Goal: Task Accomplishment & Management: Complete application form

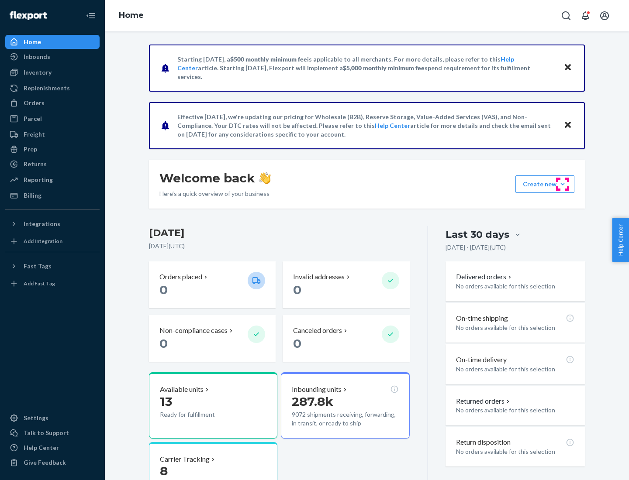
click at [562, 184] on button "Create new Create new inbound Create new order Create new product" at bounding box center [544, 183] width 59 height 17
click at [52, 57] on div "Inbounds" at bounding box center [52, 57] width 93 height 12
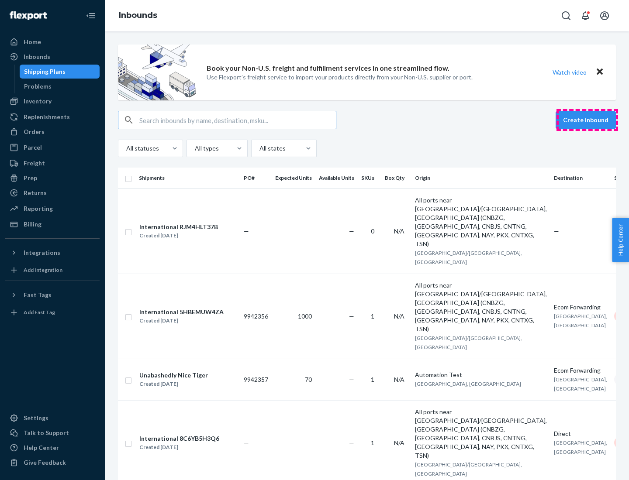
click at [587, 120] on button "Create inbound" at bounding box center [585, 119] width 60 height 17
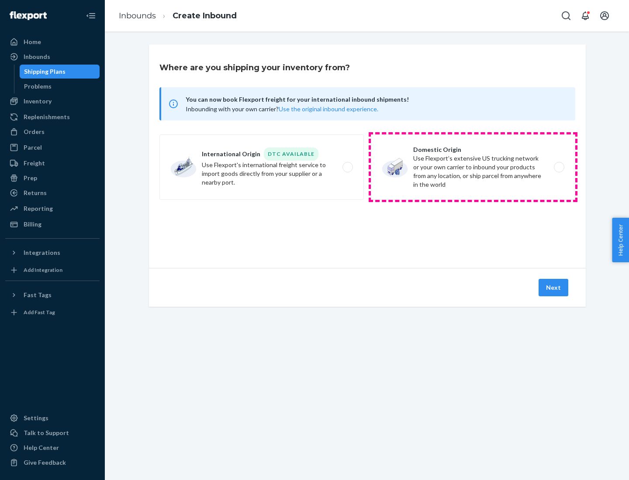
click at [473, 167] on label "Domestic Origin Use Flexport’s extensive US trucking network or your own carrie…" at bounding box center [473, 166] width 204 height 65
click at [558, 167] on input "Domestic Origin Use Flexport’s extensive US trucking network or your own carrie…" at bounding box center [561, 168] width 6 height 6
radio input "true"
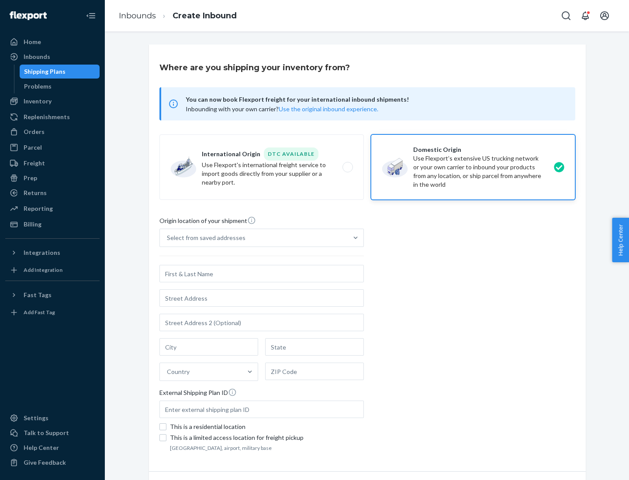
click at [204, 238] on div "Select from saved addresses" at bounding box center [206, 238] width 79 height 9
click at [168, 238] on input "Select from saved addresses" at bounding box center [167, 238] width 1 height 9
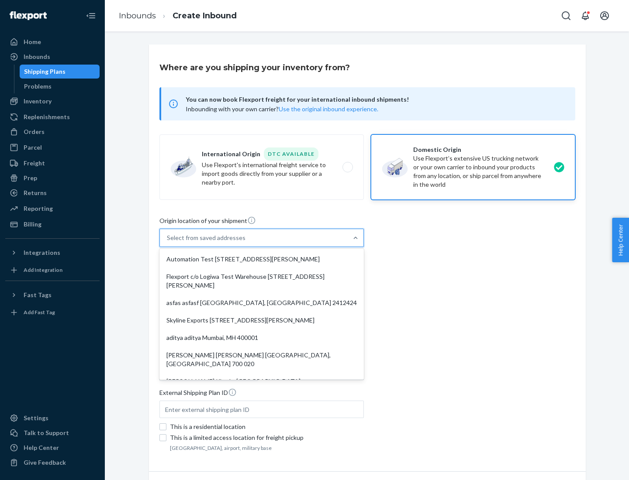
scroll to position [3, 0]
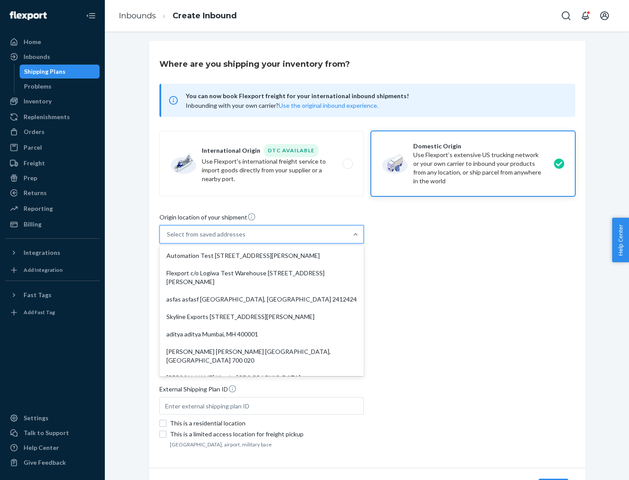
click at [261, 256] on div "Automation Test [STREET_ADDRESS][PERSON_NAME]" at bounding box center [261, 255] width 201 height 17
click at [168, 239] on input "option Automation Test [STREET_ADDRESS][PERSON_NAME]. 9 results available. Use …" at bounding box center [167, 234] width 1 height 9
type input "Automation Test"
type input "9th Floor"
type input "[GEOGRAPHIC_DATA]"
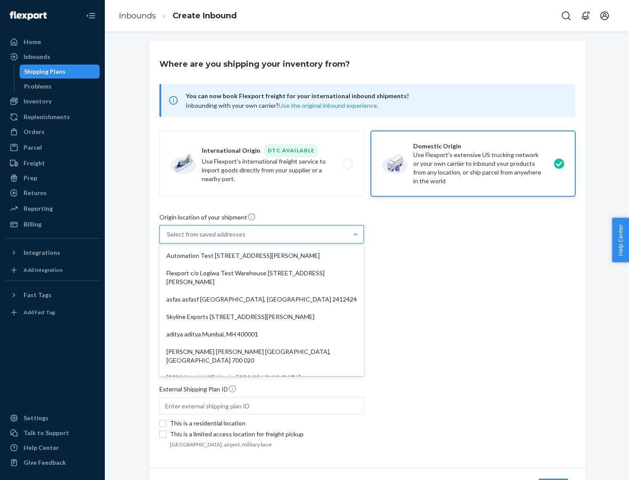
type input "CA"
type input "94104"
type input "[STREET_ADDRESS][PERSON_NAME]"
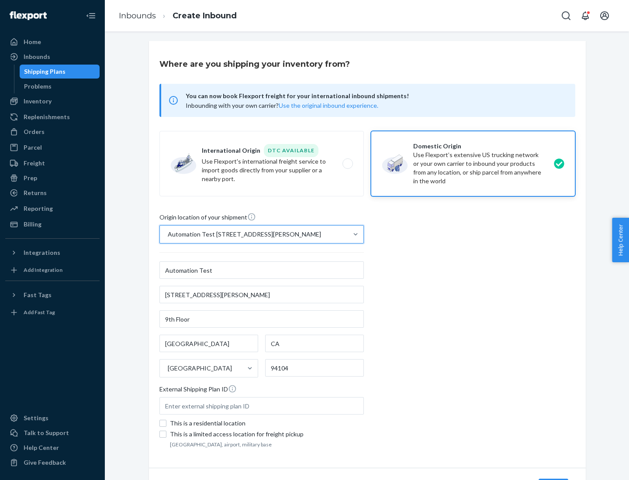
scroll to position [51, 0]
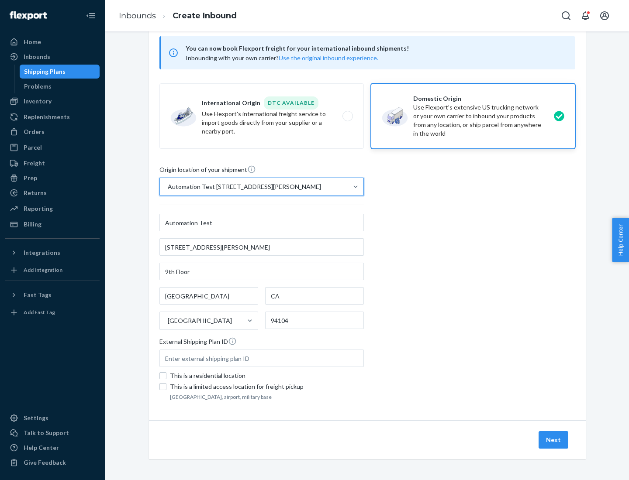
click at [553, 440] on button "Next" at bounding box center [553, 439] width 30 height 17
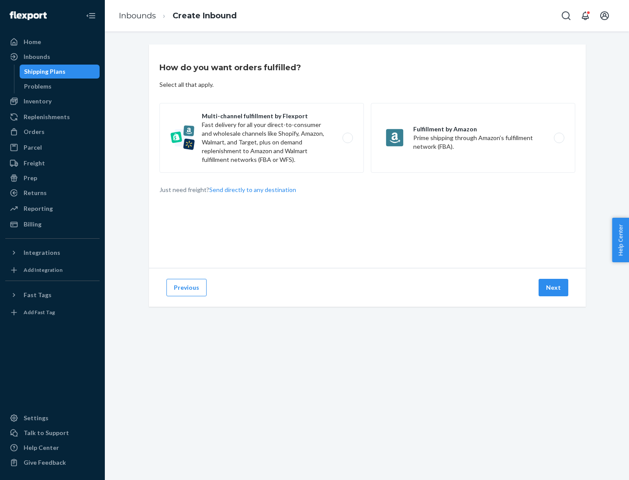
click at [261, 138] on label "Multi-channel fulfillment by Flexport Fast delivery for all your direct-to-cons…" at bounding box center [261, 138] width 204 height 70
click at [347, 138] on input "Multi-channel fulfillment by Flexport Fast delivery for all your direct-to-cons…" at bounding box center [350, 138] width 6 height 6
radio input "true"
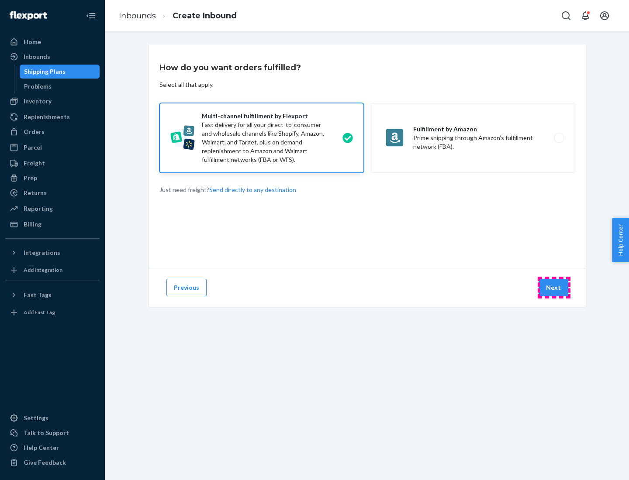
click at [553, 288] on button "Next" at bounding box center [553, 287] width 30 height 17
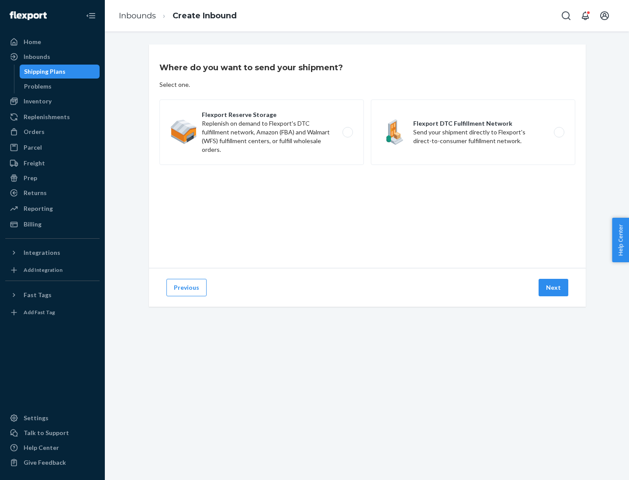
click at [473, 132] on label "Flexport DTC Fulfillment Network Send your shipment directly to Flexport's dire…" at bounding box center [473, 132] width 204 height 65
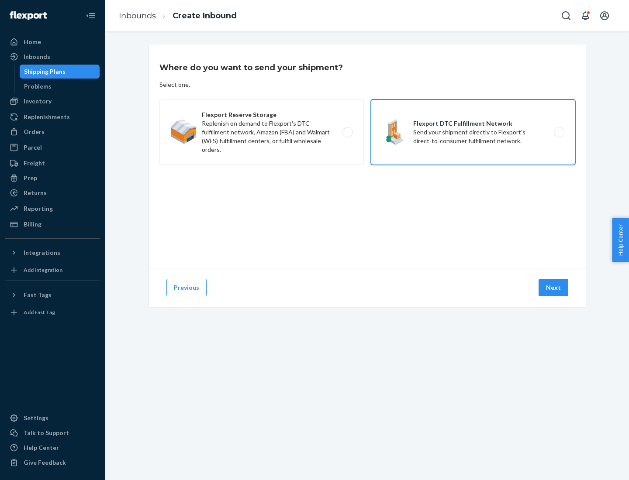
click at [558, 132] on input "Flexport DTC Fulfillment Network Send your shipment directly to Flexport's dire…" at bounding box center [561, 133] width 6 height 6
radio input "true"
click at [553, 288] on button "Next" at bounding box center [553, 287] width 30 height 17
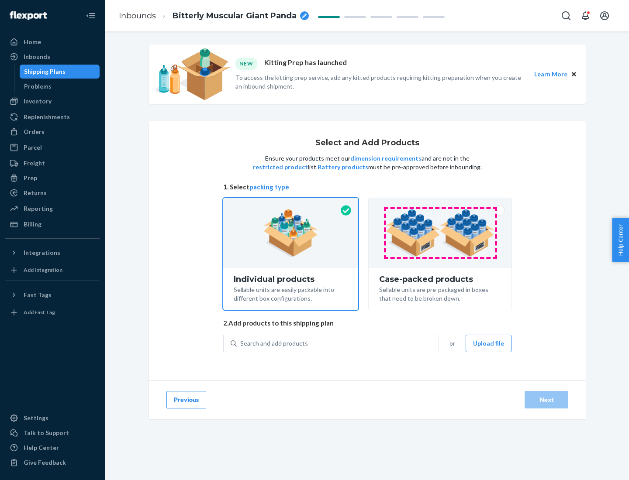
click at [440, 233] on img at bounding box center [439, 233] width 109 height 48
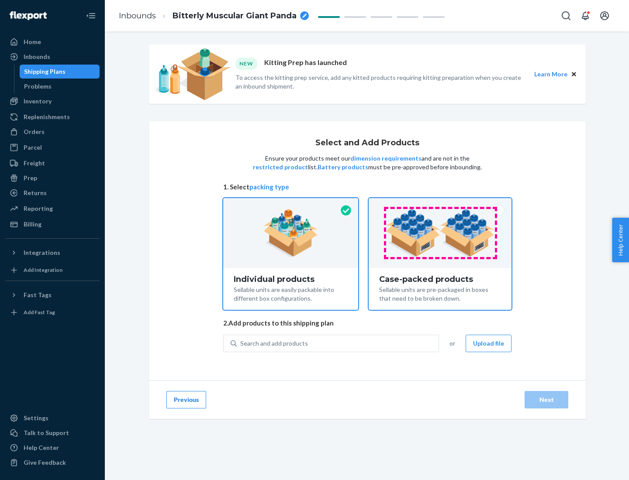
click at [440, 204] on input "Case-packed products Sellable units are pre-packaged in boxes that need to be b…" at bounding box center [440, 201] width 6 height 6
radio input "true"
radio input "false"
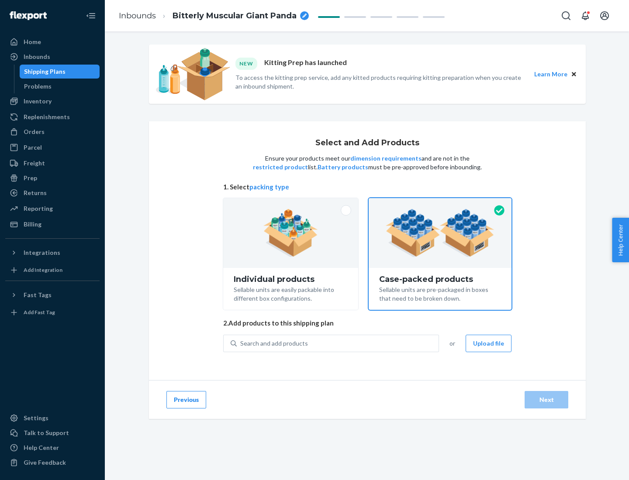
click at [338, 343] on div "Search and add products" at bounding box center [338, 344] width 202 height 16
click at [241, 343] on input "Search and add products" at bounding box center [240, 343] width 1 height 9
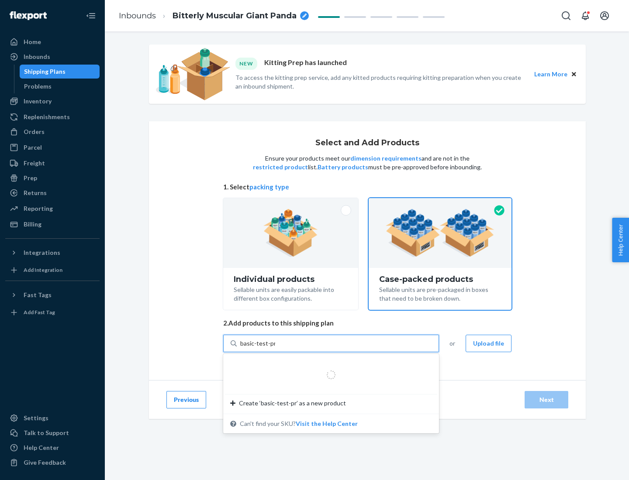
type input "basic-test-product-1"
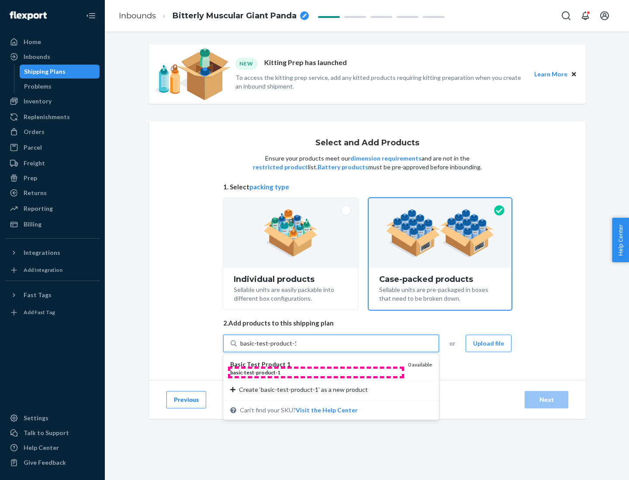
click at [316, 372] on div "basic - test - product - 1" at bounding box center [315, 372] width 171 height 7
click at [296, 348] on input "basic-test-product-1" at bounding box center [268, 343] width 56 height 9
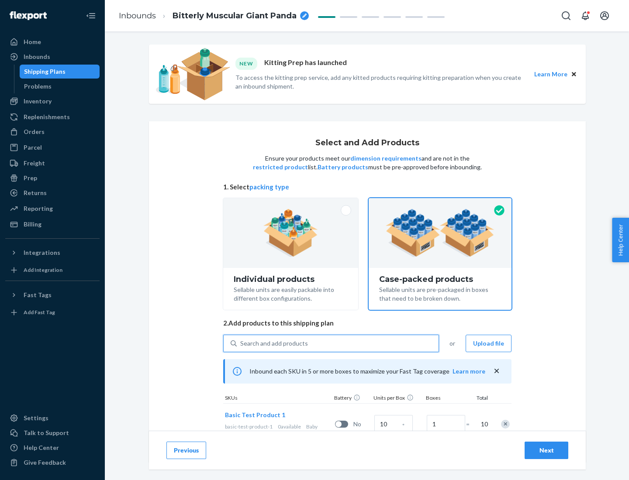
scroll to position [31, 0]
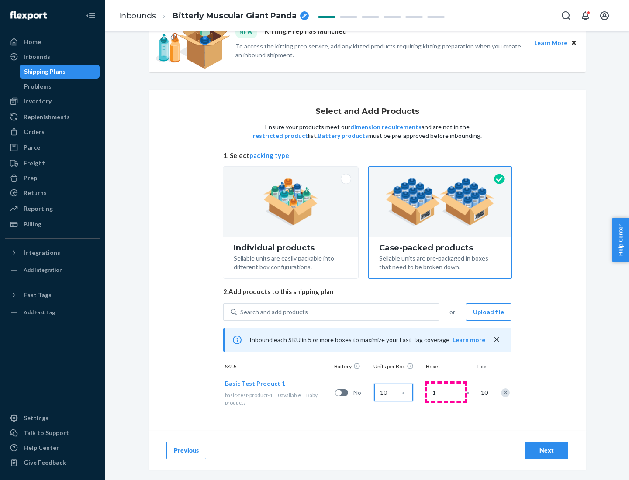
type input "10"
type input "7"
click at [546, 450] on div "Next" at bounding box center [546, 450] width 29 height 9
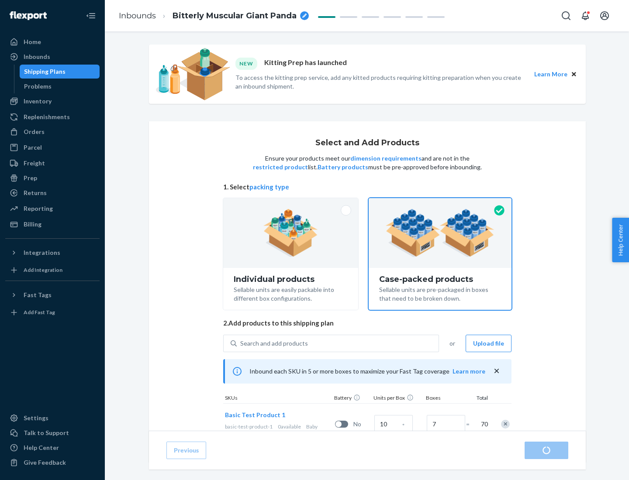
radio input "true"
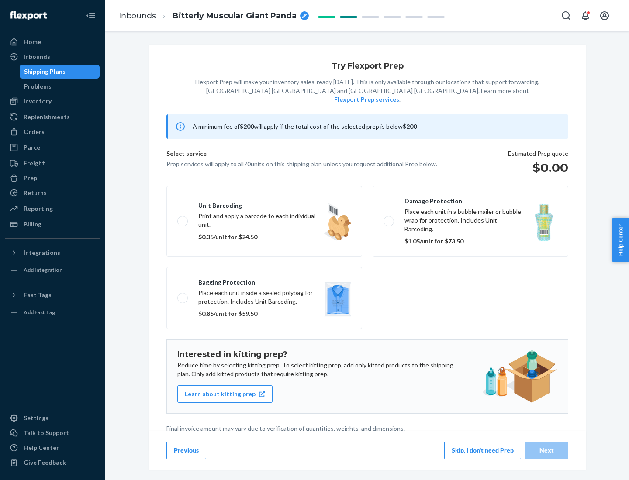
scroll to position [2, 0]
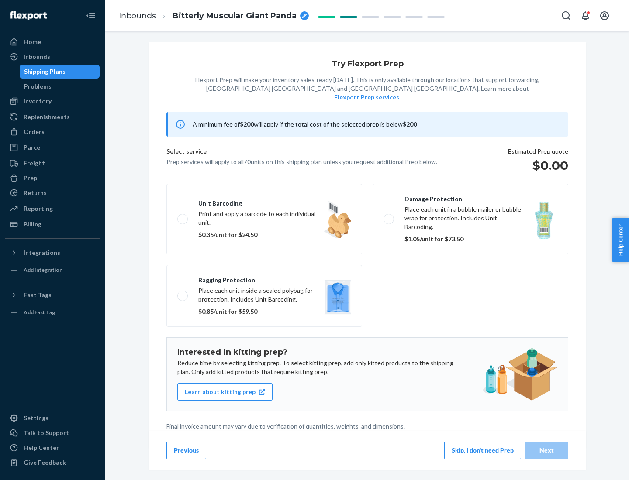
click at [264, 278] on label "Bagging protection Place each unit inside a sealed polybag for protection. Incl…" at bounding box center [264, 296] width 196 height 62
click at [183, 293] on input "Bagging protection Place each unit inside a sealed polybag for protection. Incl…" at bounding box center [180, 296] width 6 height 6
checkbox input "true"
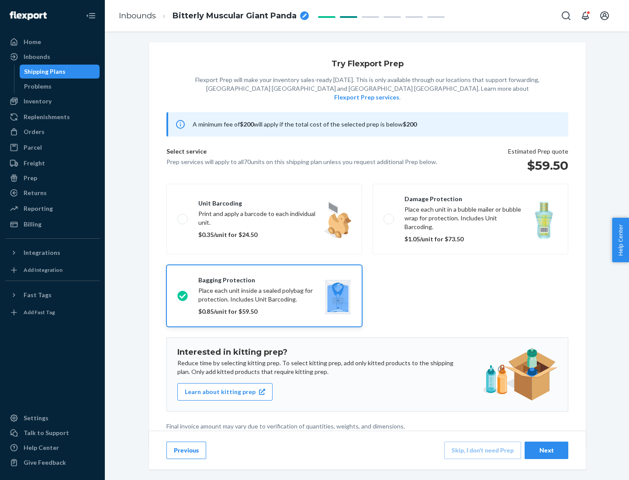
click at [546, 450] on div "Next" at bounding box center [546, 450] width 29 height 9
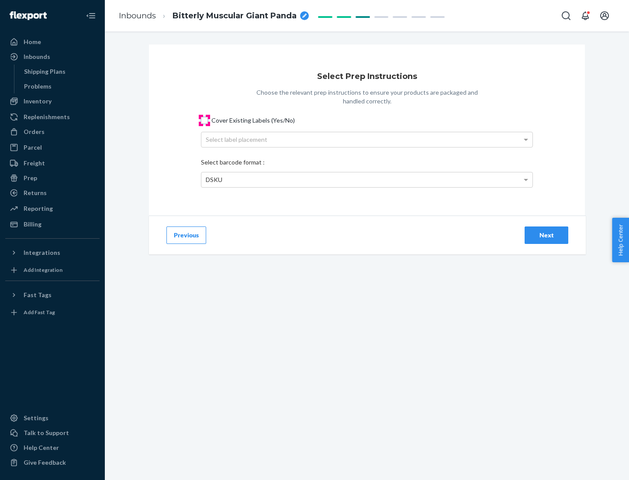
click at [204, 120] on input "Cover Existing Labels (Yes/No)" at bounding box center [204, 120] width 7 height 7
checkbox input "true"
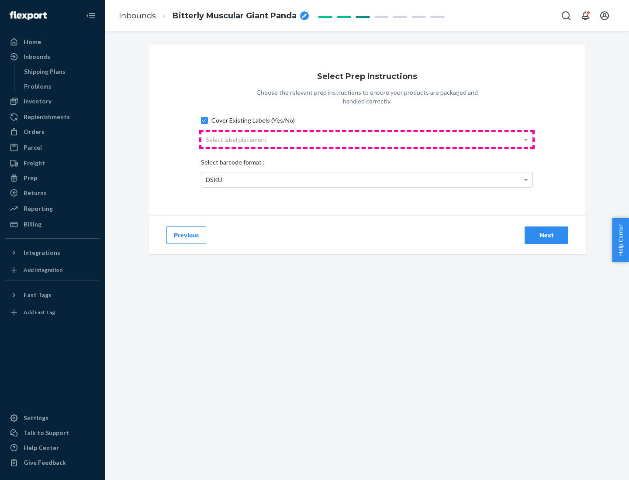
click at [367, 139] on div "Select label placement" at bounding box center [366, 139] width 331 height 15
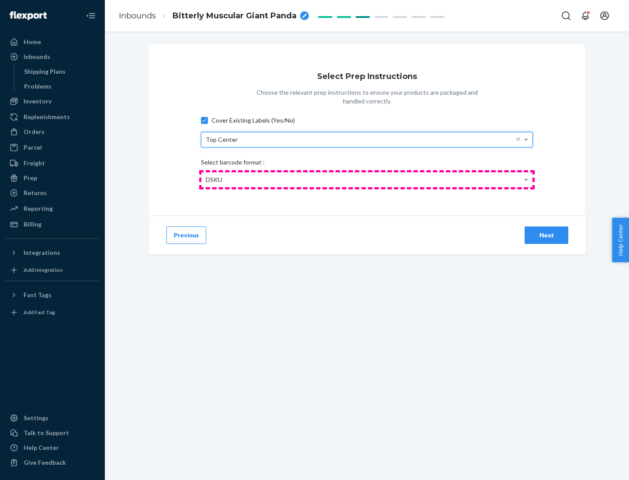
click at [367, 179] on div "DSKU" at bounding box center [366, 179] width 331 height 15
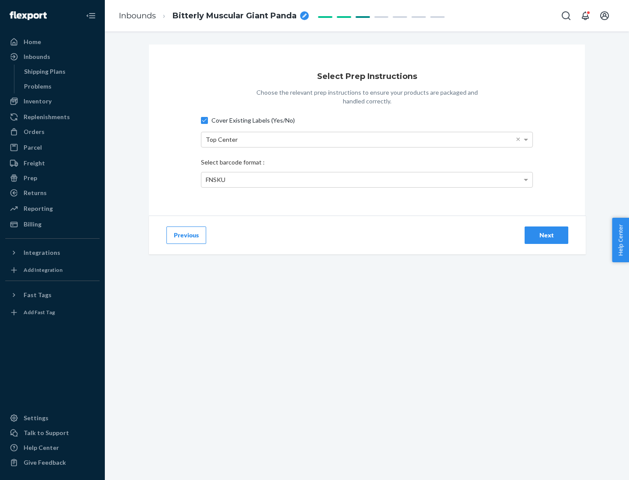
click at [546, 235] on div "Next" at bounding box center [546, 235] width 29 height 9
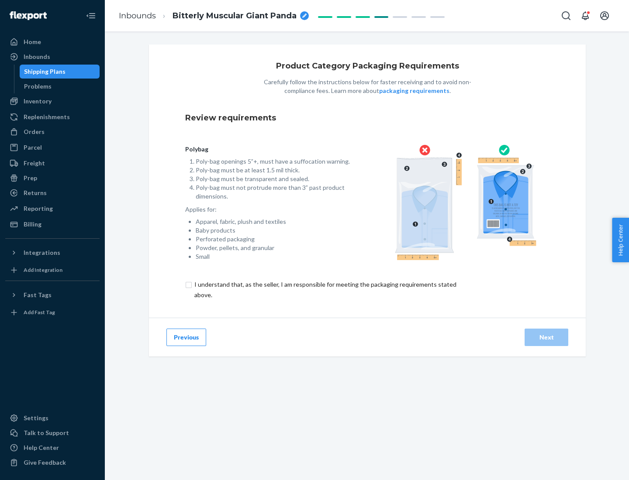
click at [324, 289] on input "checkbox" at bounding box center [330, 289] width 290 height 21
checkbox input "true"
click at [546, 337] on div "Next" at bounding box center [546, 337] width 29 height 9
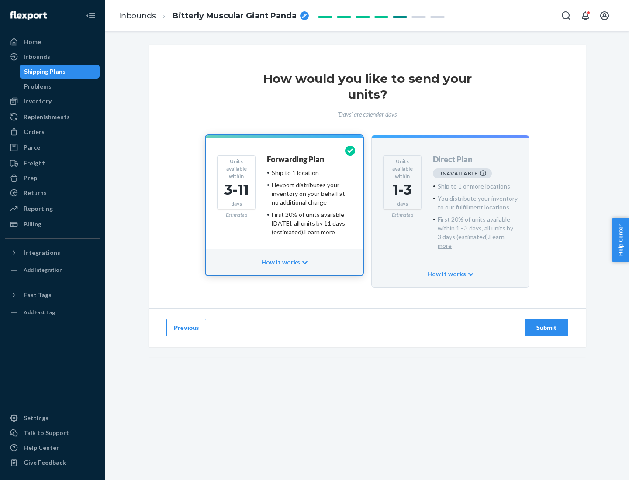
click at [296, 159] on h4 "Forwarding Plan" at bounding box center [295, 159] width 57 height 9
click at [546, 323] on div "Submit" at bounding box center [546, 327] width 29 height 9
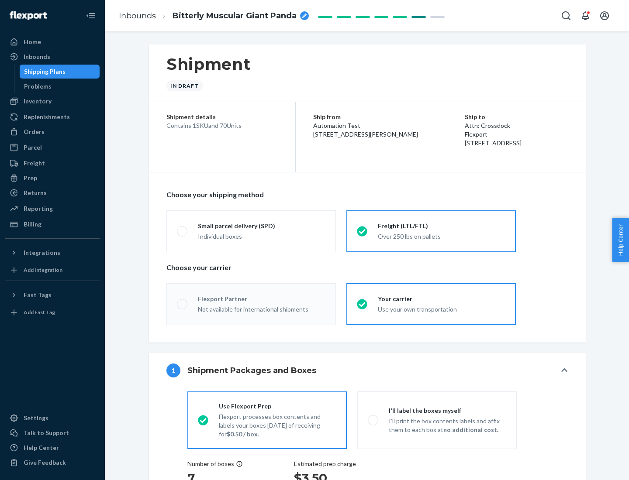
radio input "true"
radio input "false"
radio input "true"
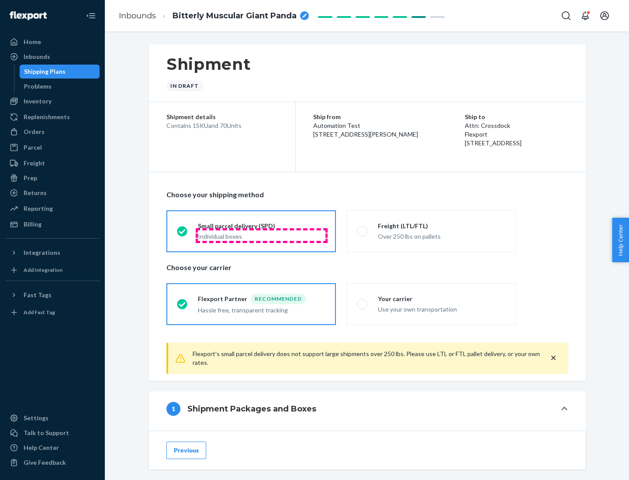
click at [261, 235] on div "Individual boxes" at bounding box center [261, 236] width 127 height 9
click at [182, 234] on input "Small parcel delivery (SPD) Individual boxes" at bounding box center [180, 231] width 6 height 6
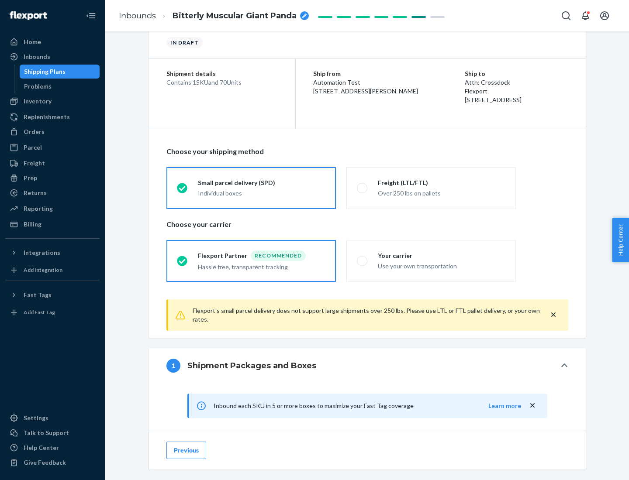
click at [441, 255] on div "Your carrier" at bounding box center [441, 255] width 127 height 9
click at [362, 258] on input "Your carrier Use your own transportation" at bounding box center [360, 261] width 6 height 6
radio input "true"
radio input "false"
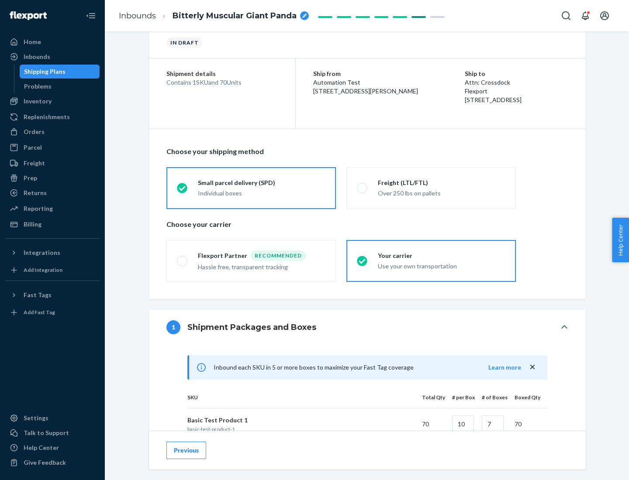
scroll to position [212, 0]
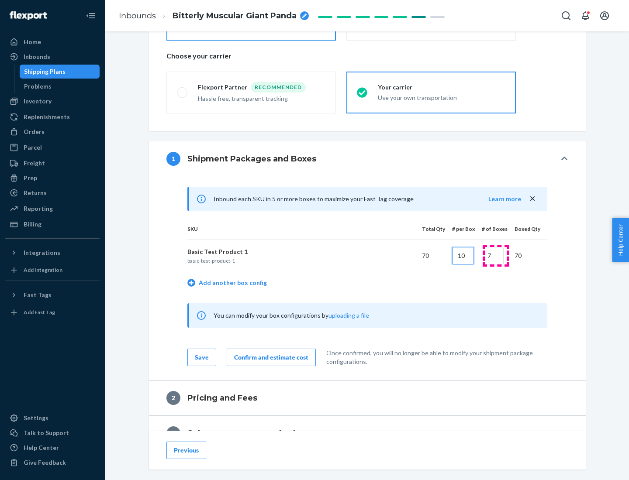
type input "10"
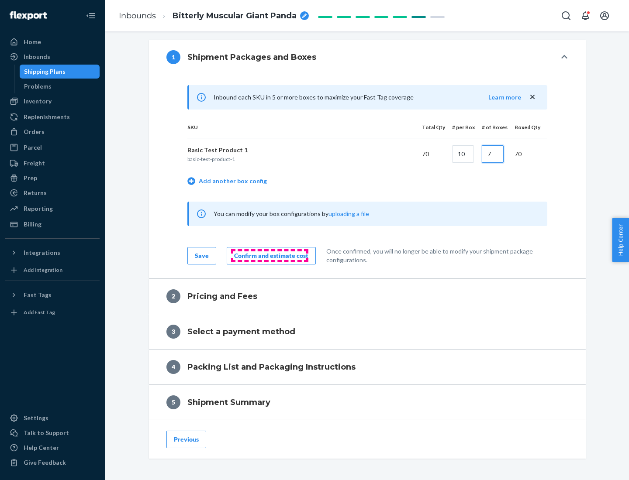
type input "7"
click at [269, 255] on div "Confirm and estimate cost" at bounding box center [271, 255] width 74 height 9
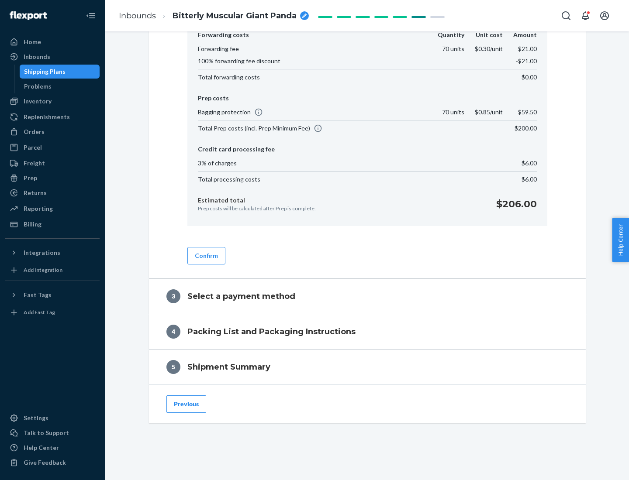
click at [206, 255] on button "Confirm" at bounding box center [206, 255] width 38 height 17
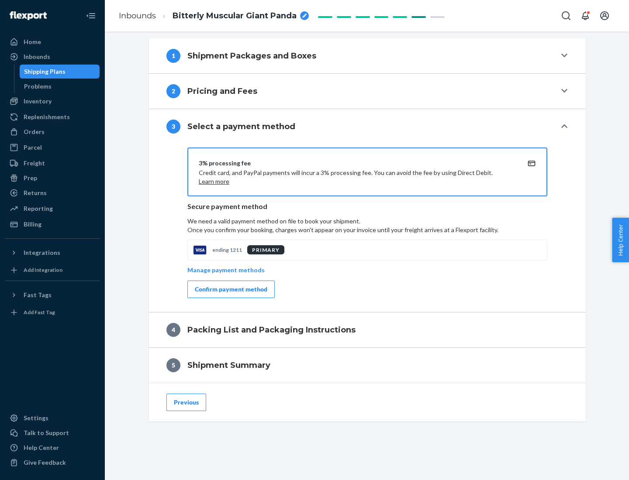
scroll to position [315, 0]
click at [230, 289] on div "Confirm payment method" at bounding box center [231, 289] width 72 height 9
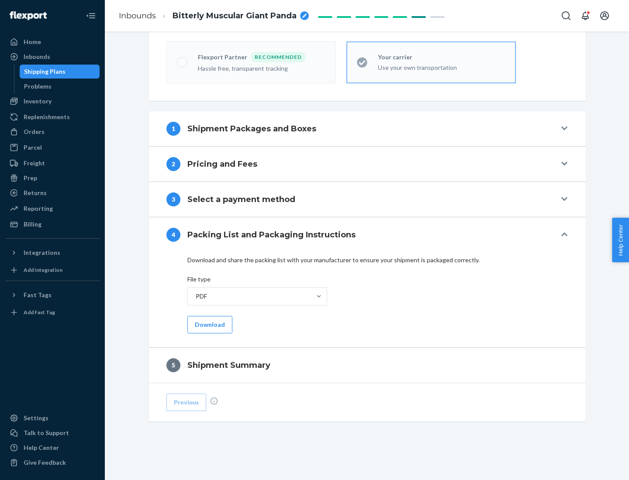
click at [209, 324] on button "Download" at bounding box center [209, 324] width 45 height 17
